Goal: Task Accomplishment & Management: Use online tool/utility

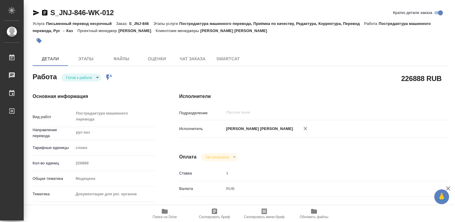
type textarea "x"
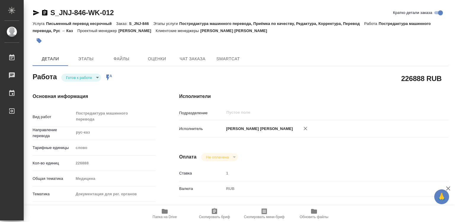
type textarea "x"
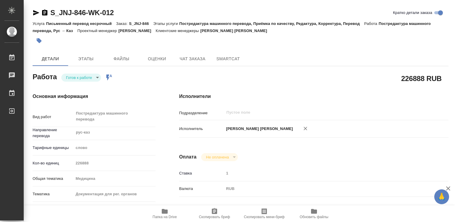
type textarea "x"
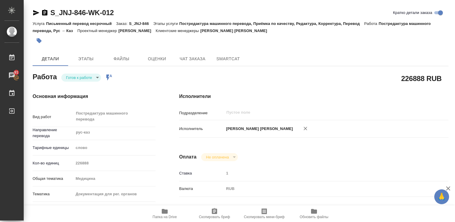
type textarea "x"
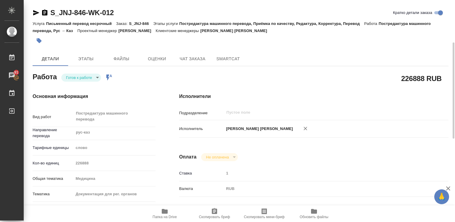
scroll to position [30, 0]
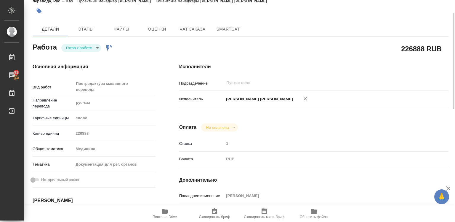
type textarea "x"
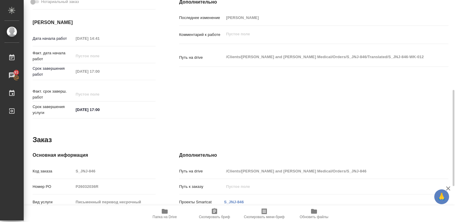
scroll to position [267, 0]
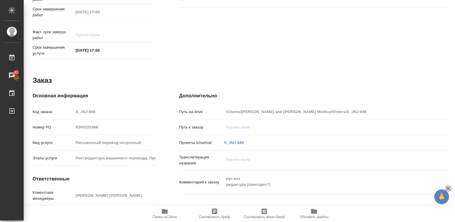
click at [448, 185] on icon "button" at bounding box center [448, 188] width 7 height 7
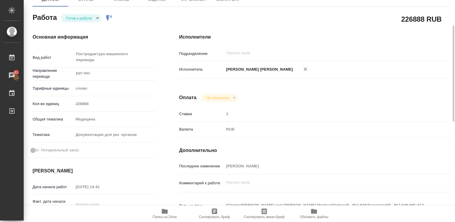
scroll to position [0, 0]
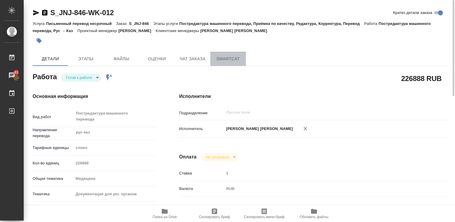
click at [224, 58] on span "SmartCat" at bounding box center [228, 58] width 28 height 7
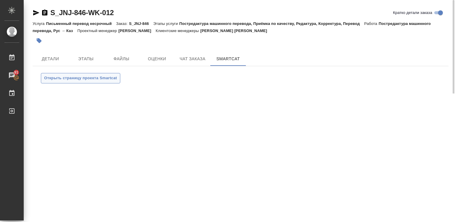
click at [74, 80] on span "Открыть страницу проекта Smartcat" at bounding box center [80, 78] width 73 height 7
